Goal: Task Accomplishment & Management: Use online tool/utility

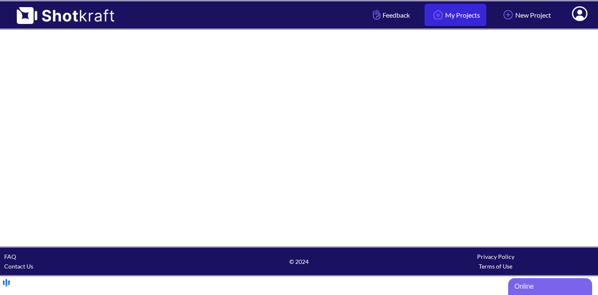
click at [460, 20] on link "My Projects" at bounding box center [455, 15] width 62 height 22
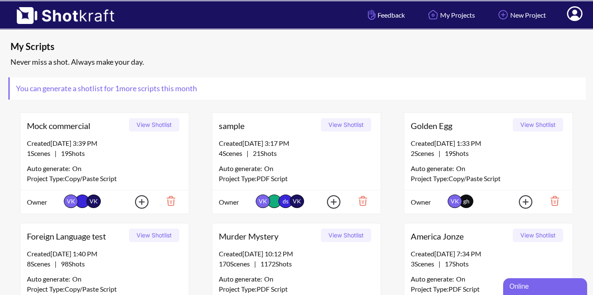
click at [342, 126] on button "View Shotlist" at bounding box center [346, 124] width 50 height 13
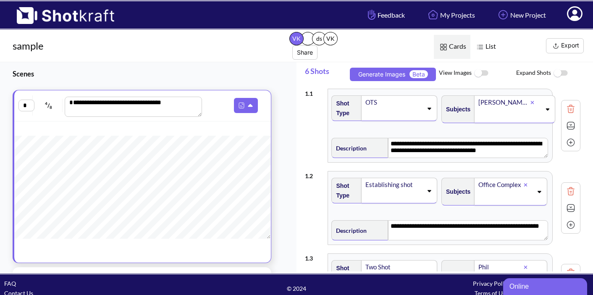
click at [563, 43] on button "Export" at bounding box center [565, 45] width 38 height 15
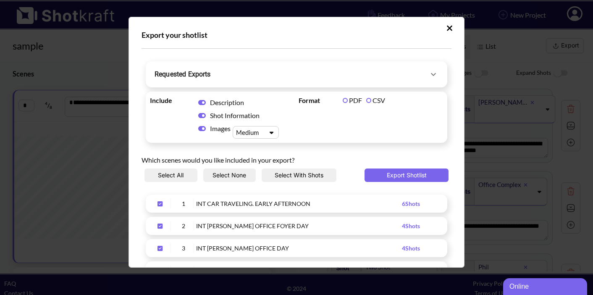
click at [378, 71] on span "Requested Exports" at bounding box center [292, 74] width 274 height 12
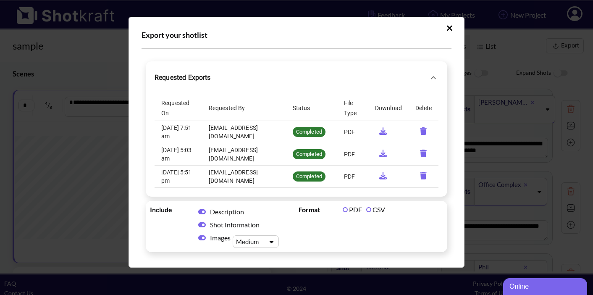
click at [379, 131] on icon "requested-exports" at bounding box center [383, 131] width 8 height 8
